Goal: Find specific page/section: Find specific page/section

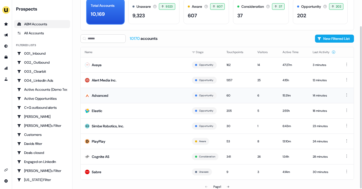
scroll to position [30, 0]
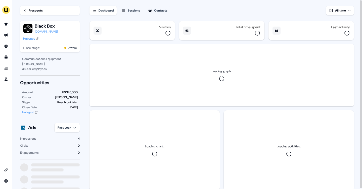
click at [29, 8] on div "Prospects" at bounding box center [36, 10] width 14 height 5
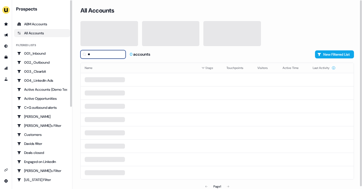
click at [91, 54] on input "**" at bounding box center [102, 54] width 45 height 9
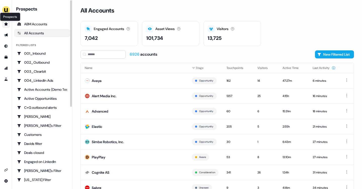
click at [5, 25] on icon "Go to prospects" at bounding box center [6, 23] width 4 height 3
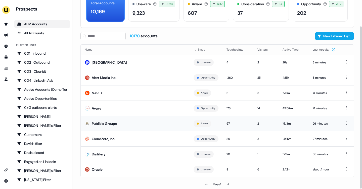
scroll to position [28, 0]
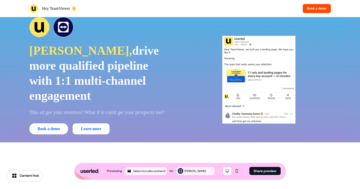
scroll to position [1378, 0]
